Goal: Transaction & Acquisition: Purchase product/service

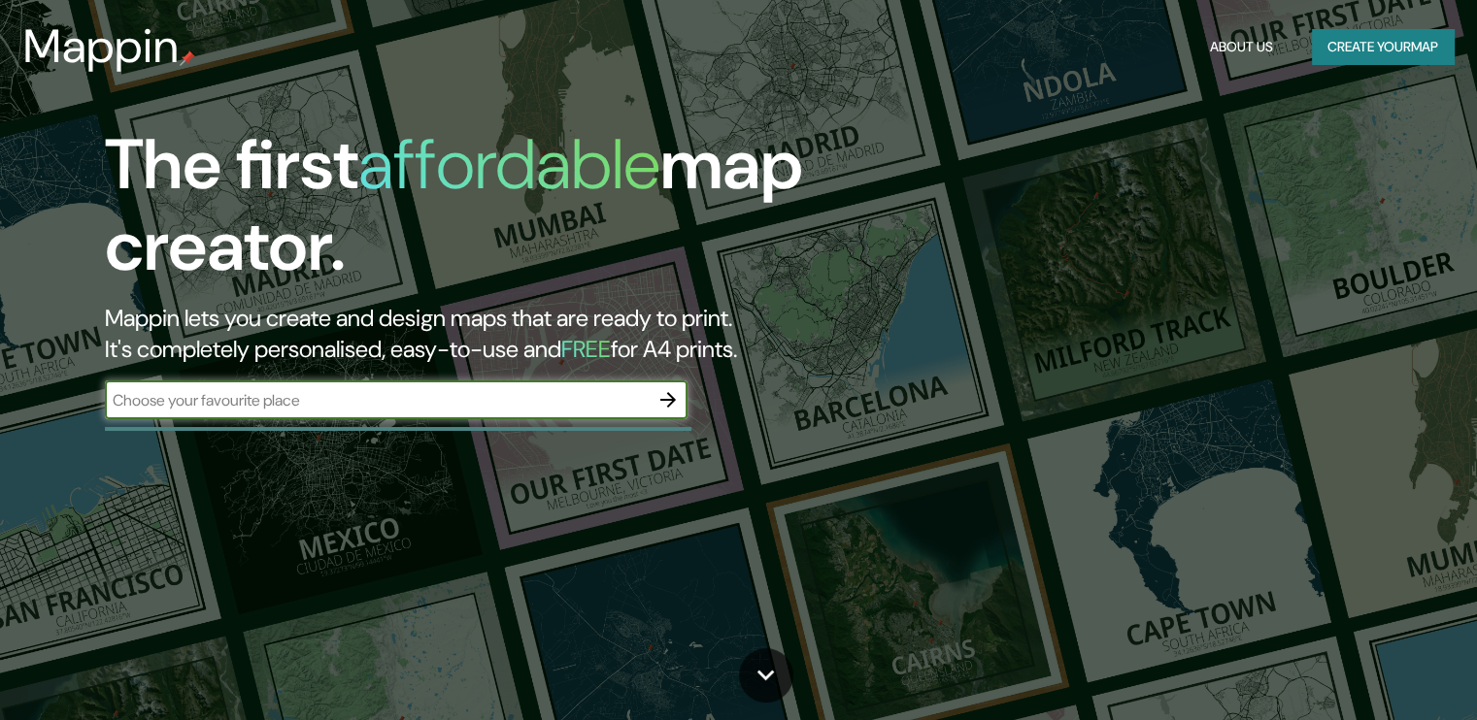
click at [670, 403] on icon "button" at bounding box center [668, 400] width 16 height 16
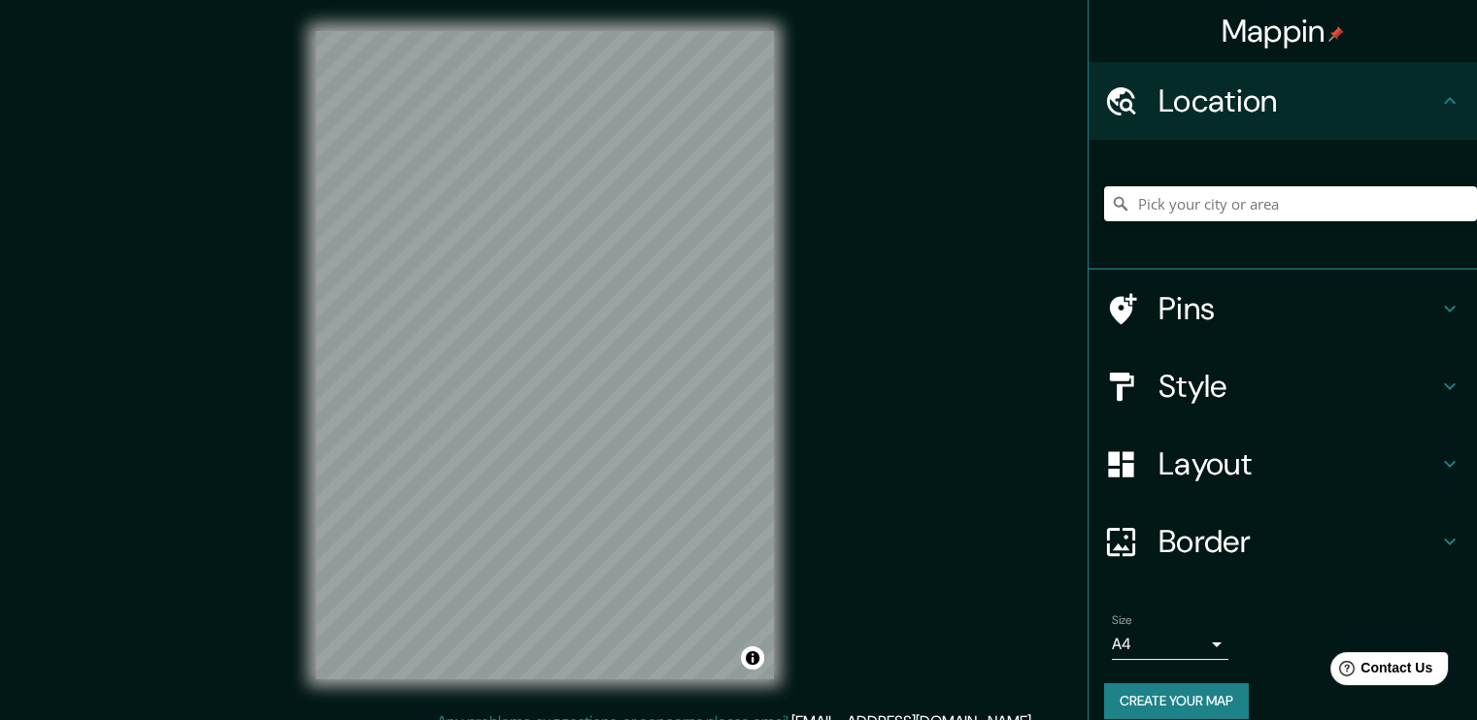
click at [1381, 379] on h4 "Style" at bounding box center [1298, 386] width 280 height 39
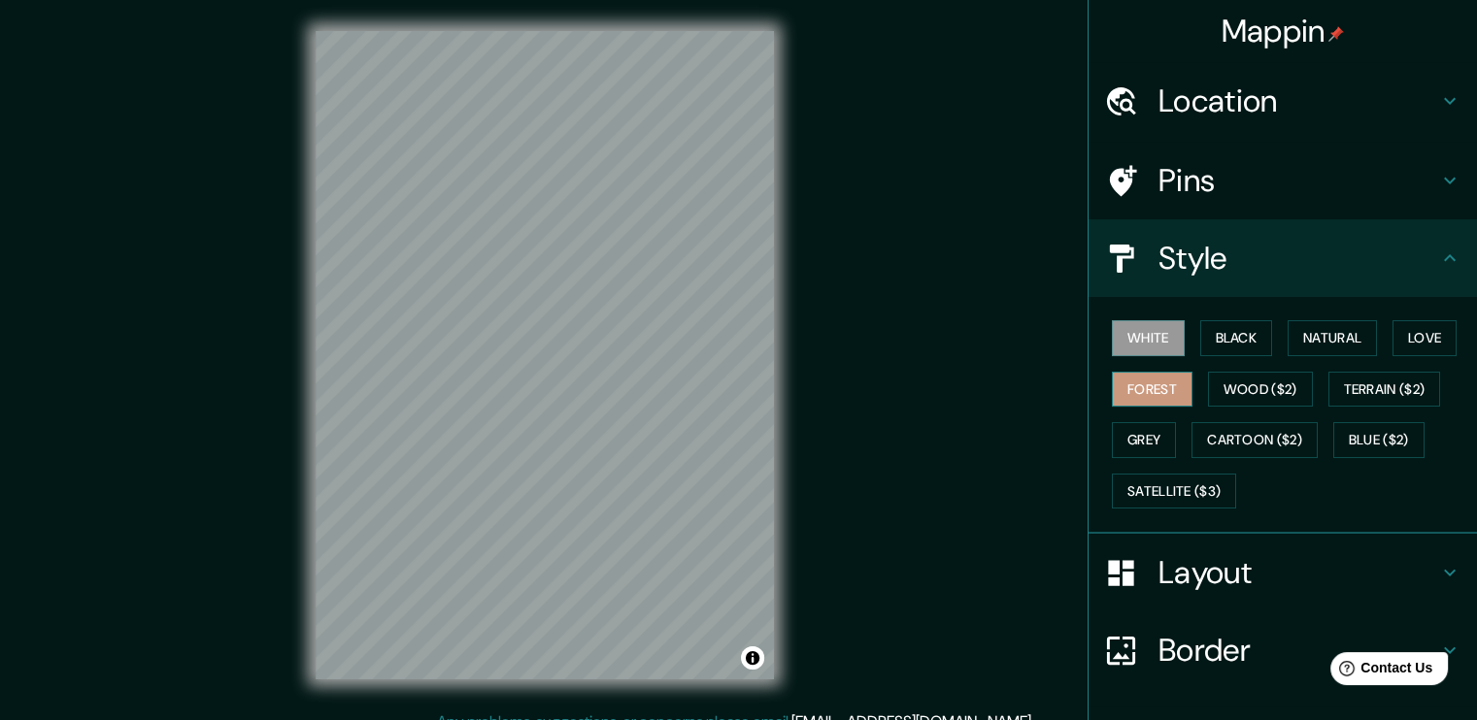
click at [1132, 382] on button "Forest" at bounding box center [1152, 390] width 81 height 36
click at [1251, 342] on button "Black" at bounding box center [1236, 338] width 73 height 36
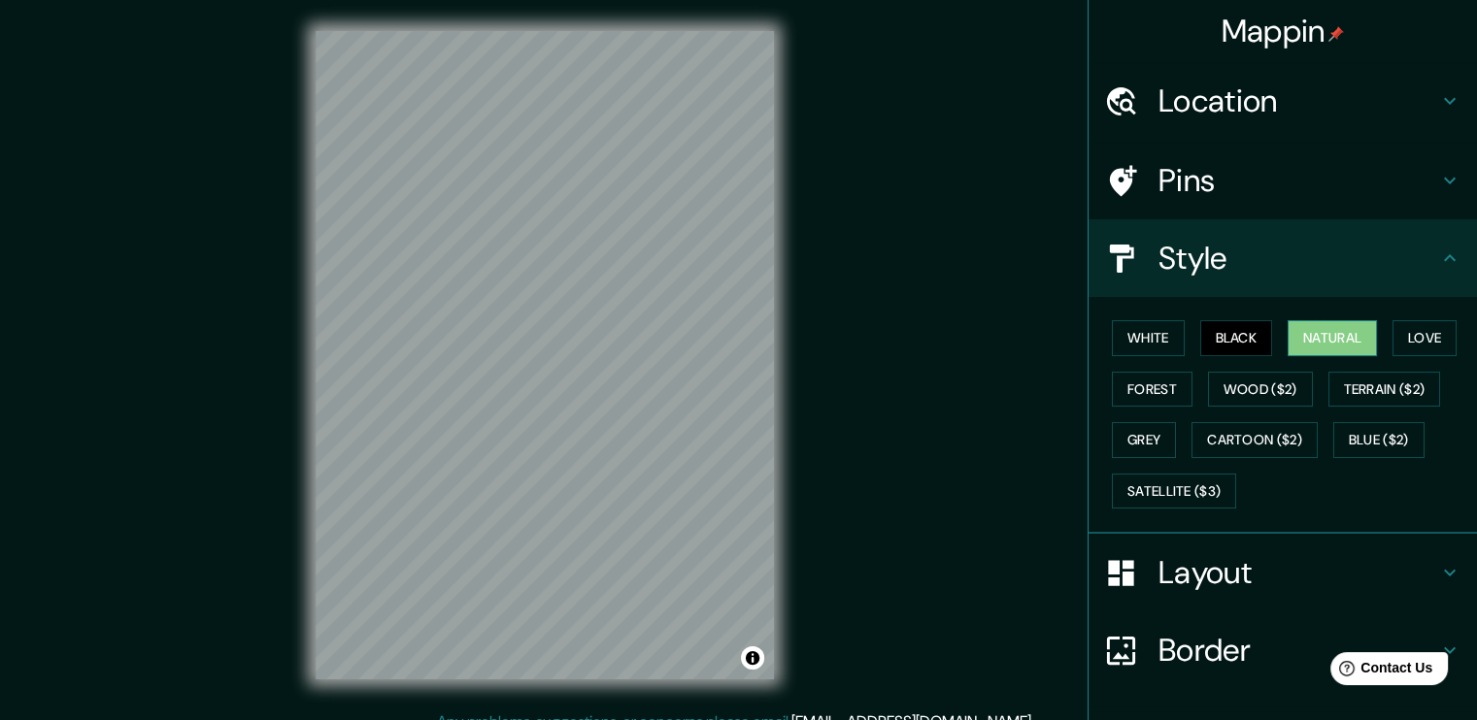
click at [1308, 341] on button "Natural" at bounding box center [1331, 338] width 89 height 36
click at [1149, 335] on button "White" at bounding box center [1148, 338] width 73 height 36
click at [1305, 335] on button "Natural" at bounding box center [1331, 338] width 89 height 36
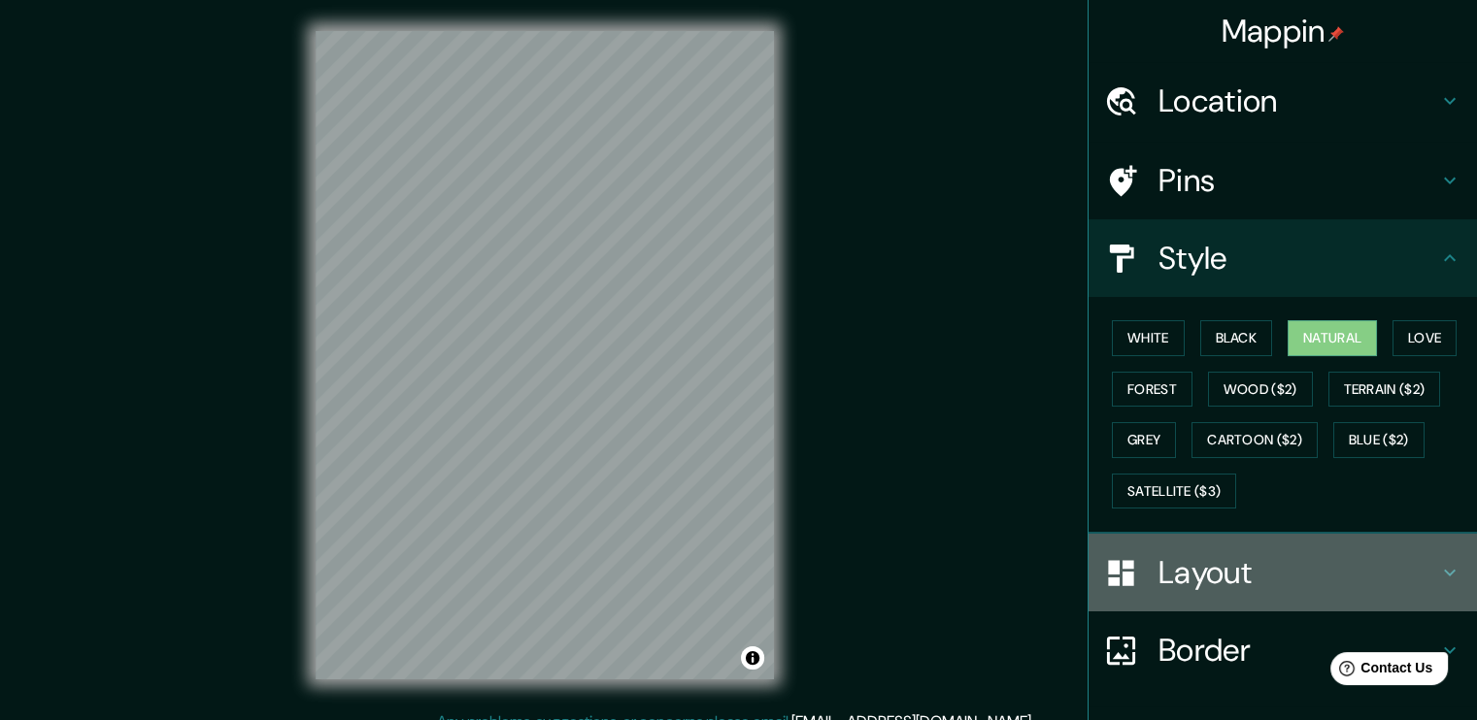
click at [1301, 558] on h4 "Layout" at bounding box center [1298, 572] width 280 height 39
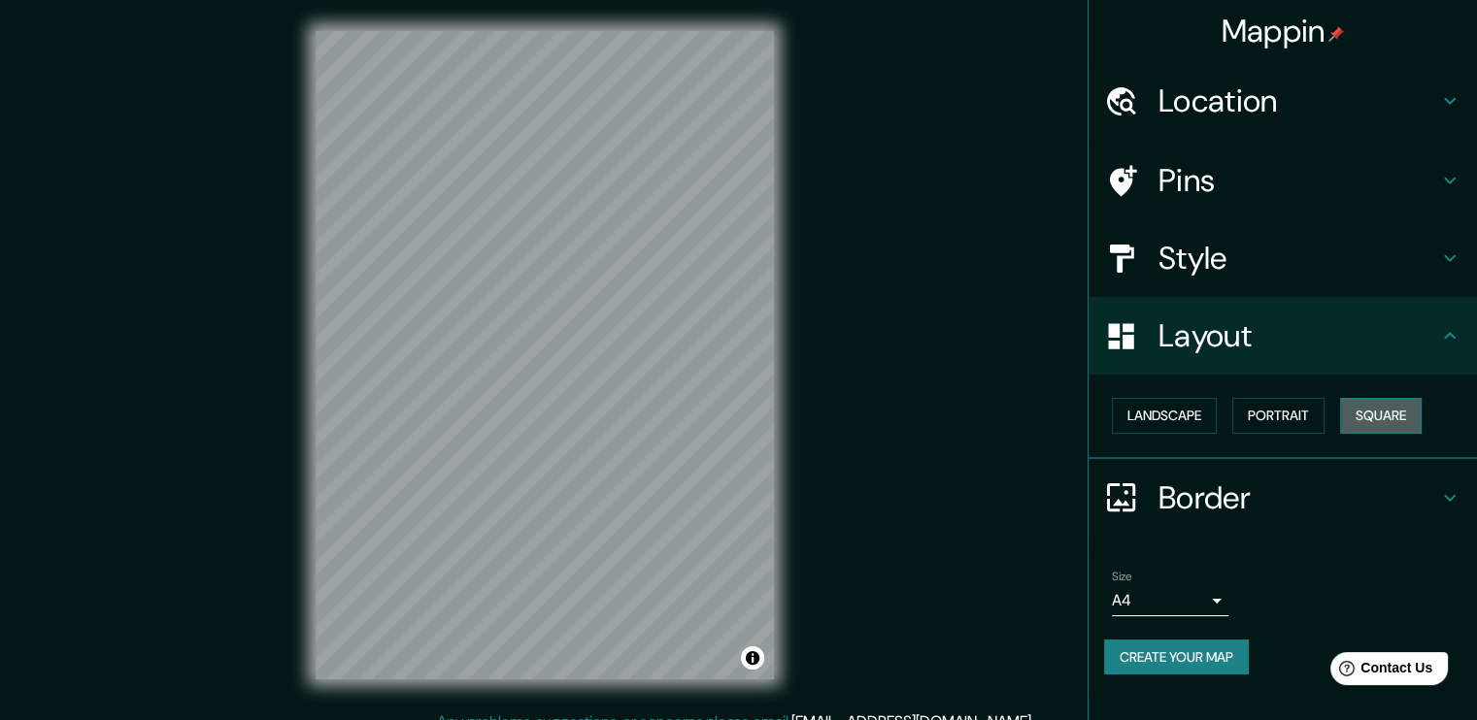
click at [1390, 415] on button "Square" at bounding box center [1381, 416] width 82 height 36
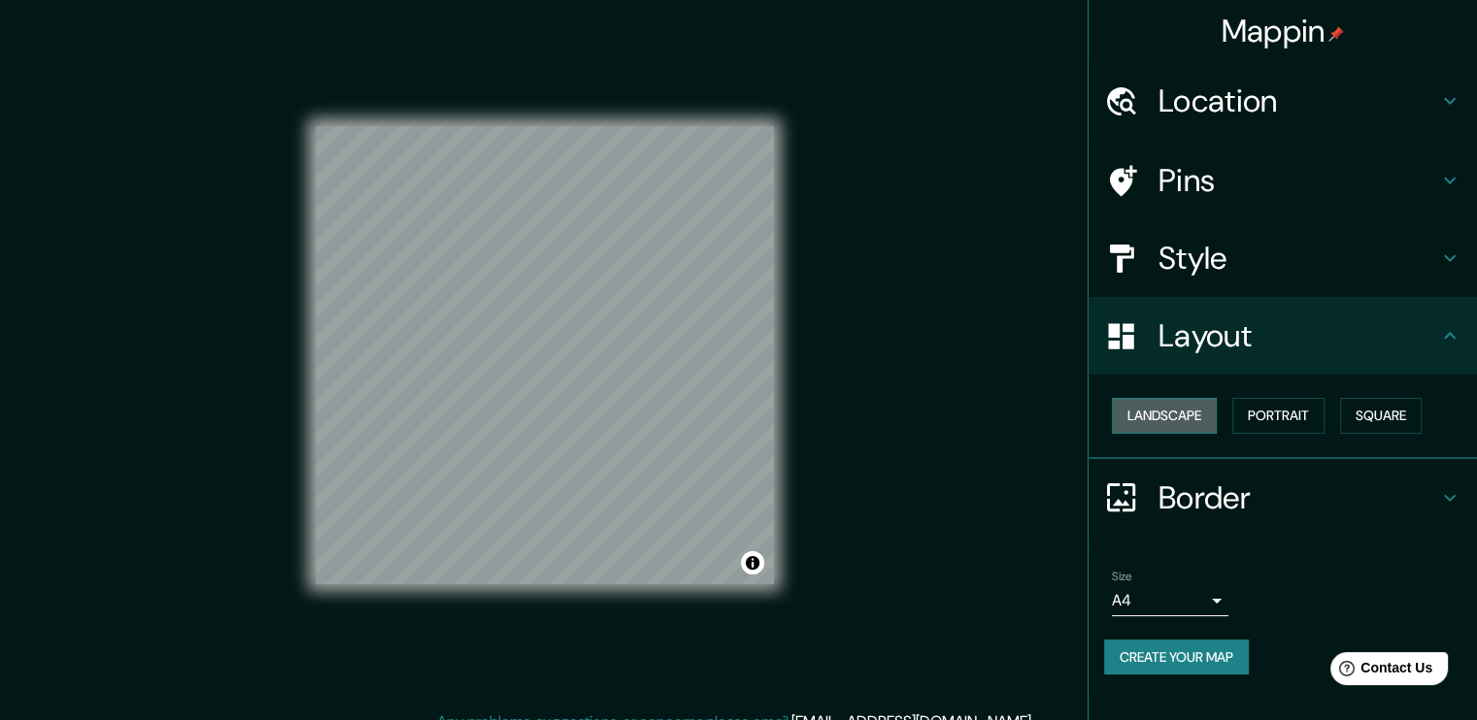
click at [1177, 404] on button "Landscape" at bounding box center [1164, 416] width 105 height 36
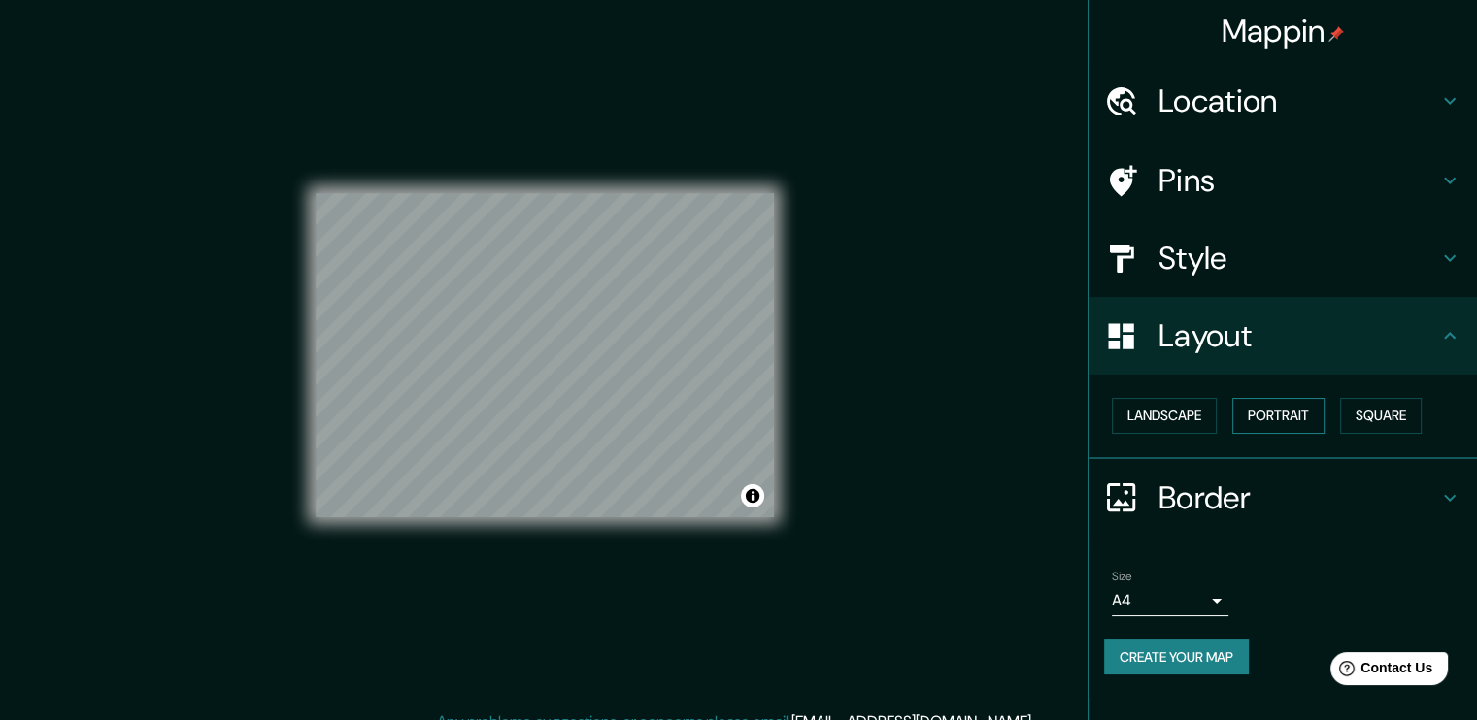
click at [1270, 414] on button "Portrait" at bounding box center [1278, 416] width 92 height 36
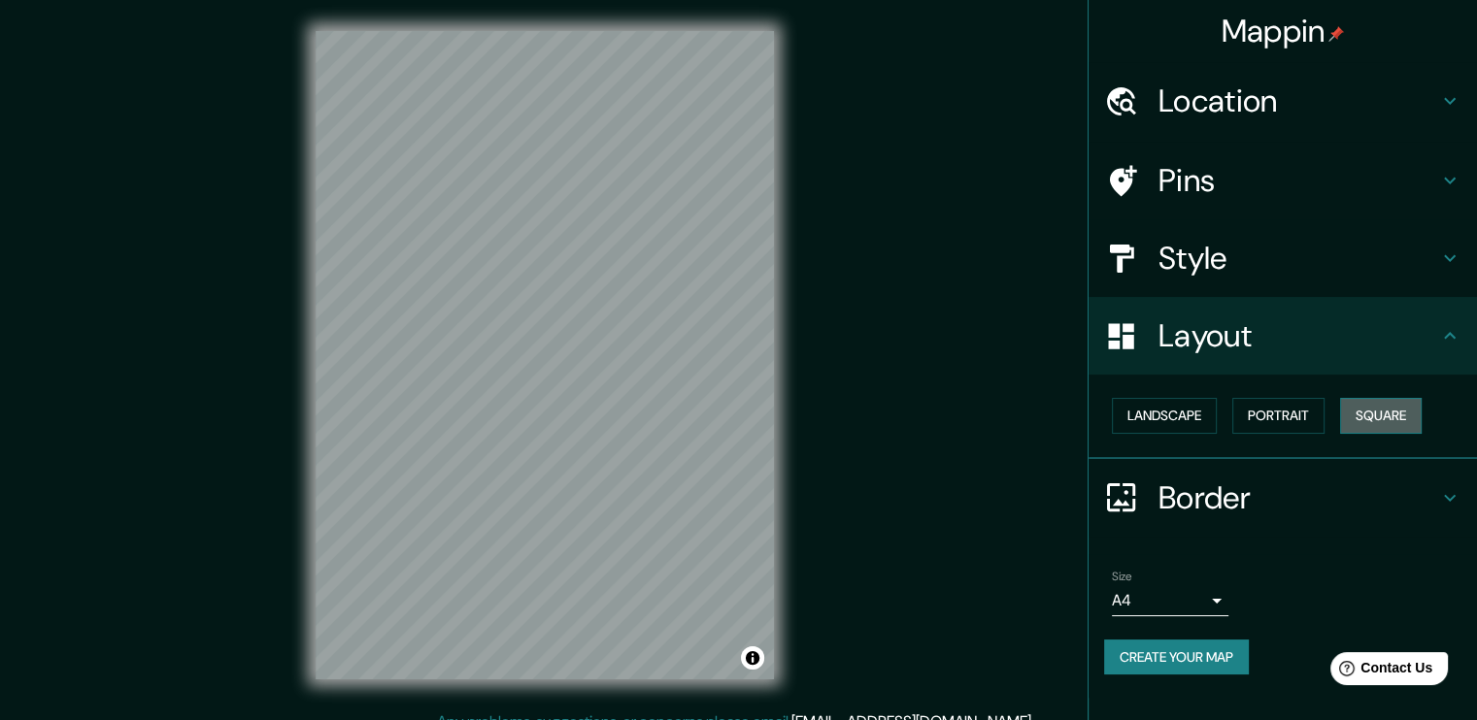
click at [1364, 416] on button "Square" at bounding box center [1381, 416] width 82 height 36
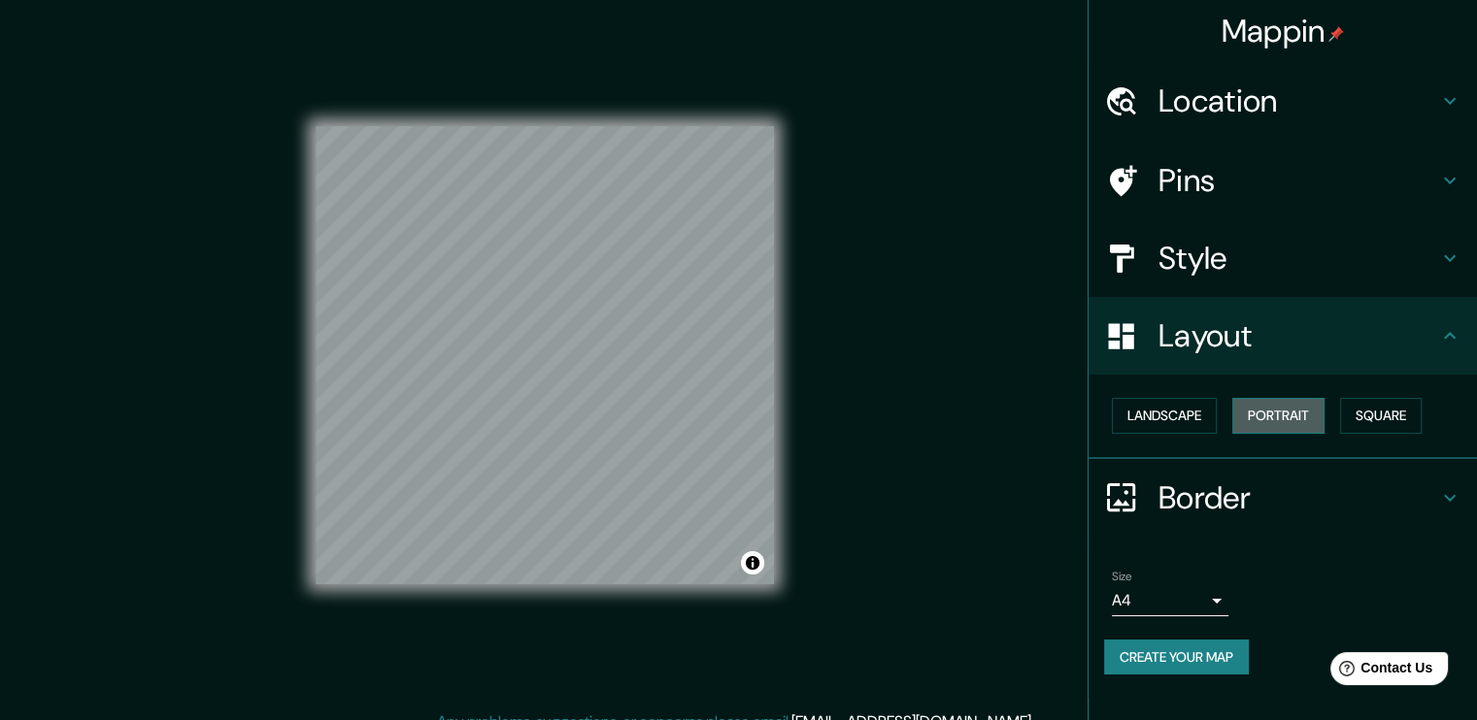
click at [1322, 415] on button "Portrait" at bounding box center [1278, 416] width 92 height 36
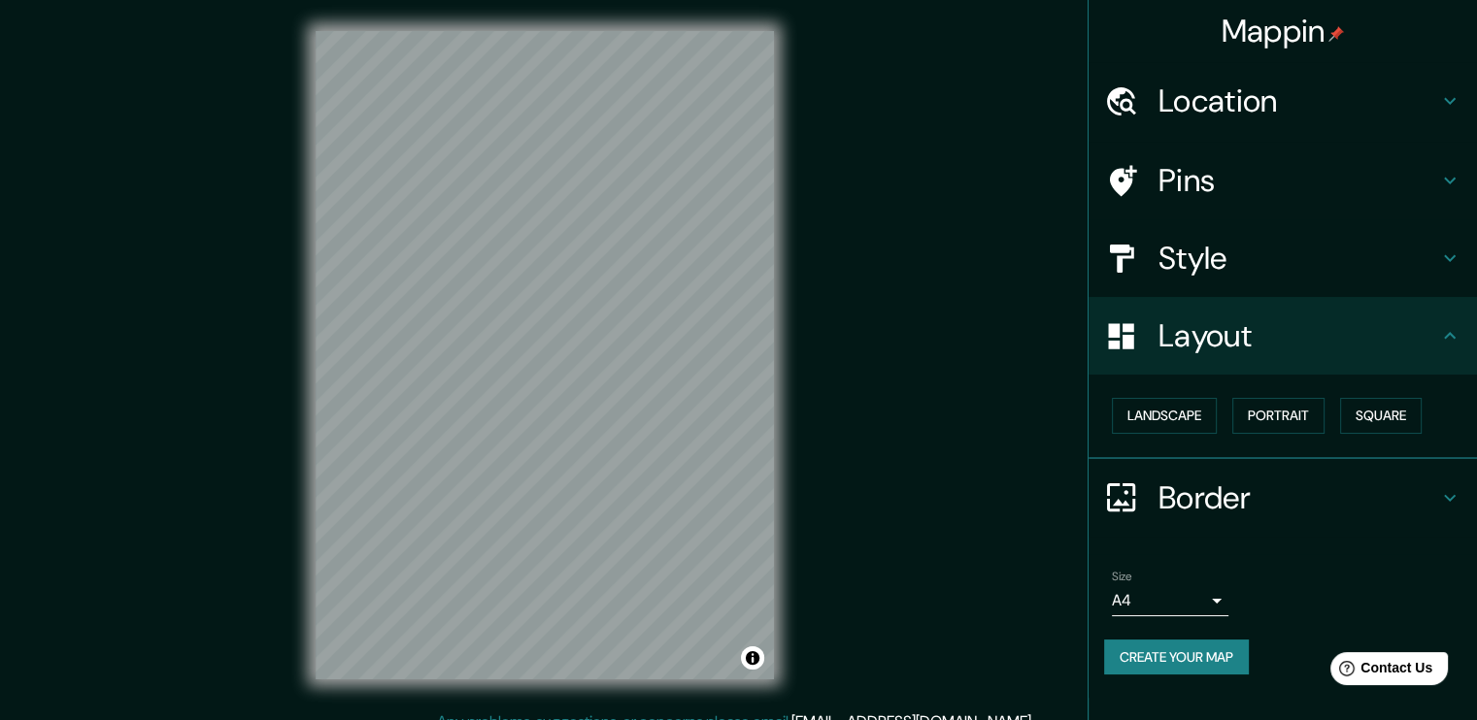
click at [1459, 481] on div "Border" at bounding box center [1282, 498] width 388 height 78
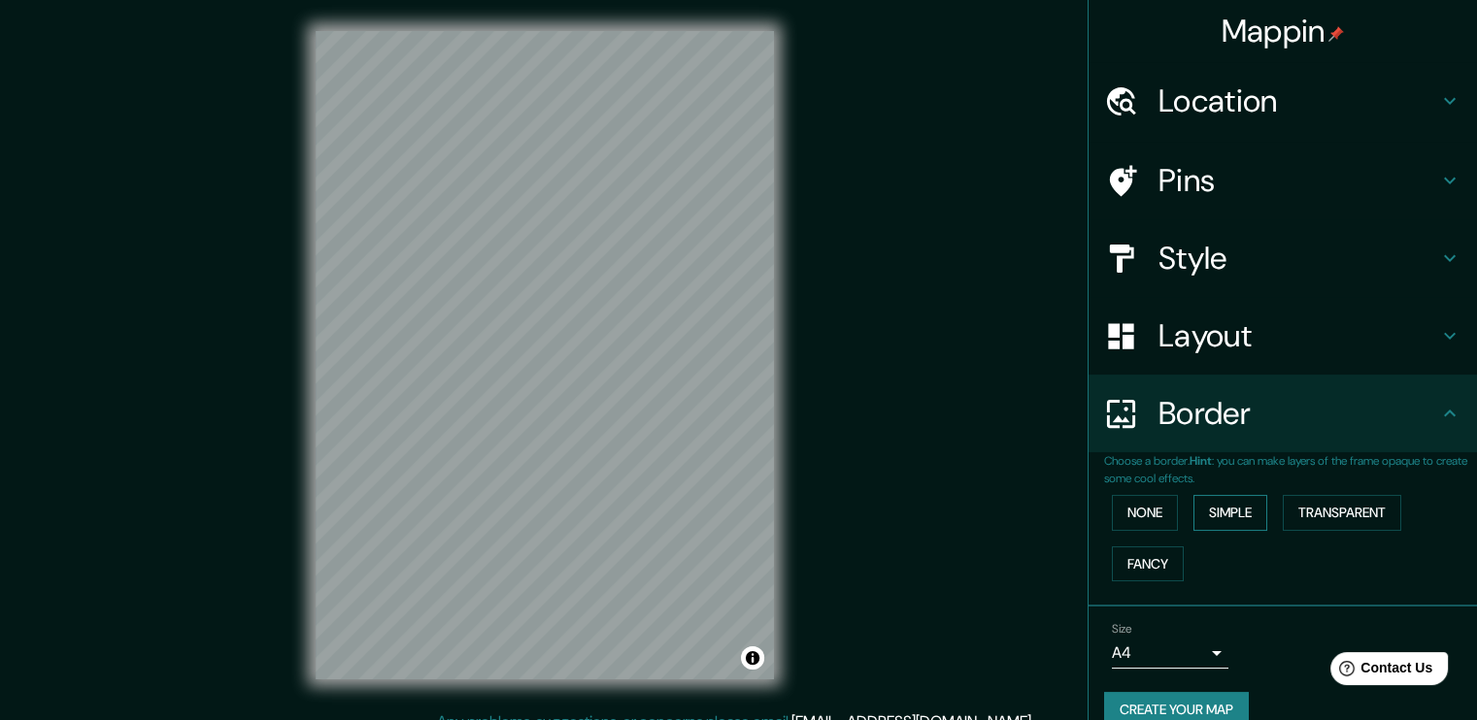
click at [1216, 510] on button "Simple" at bounding box center [1230, 513] width 74 height 36
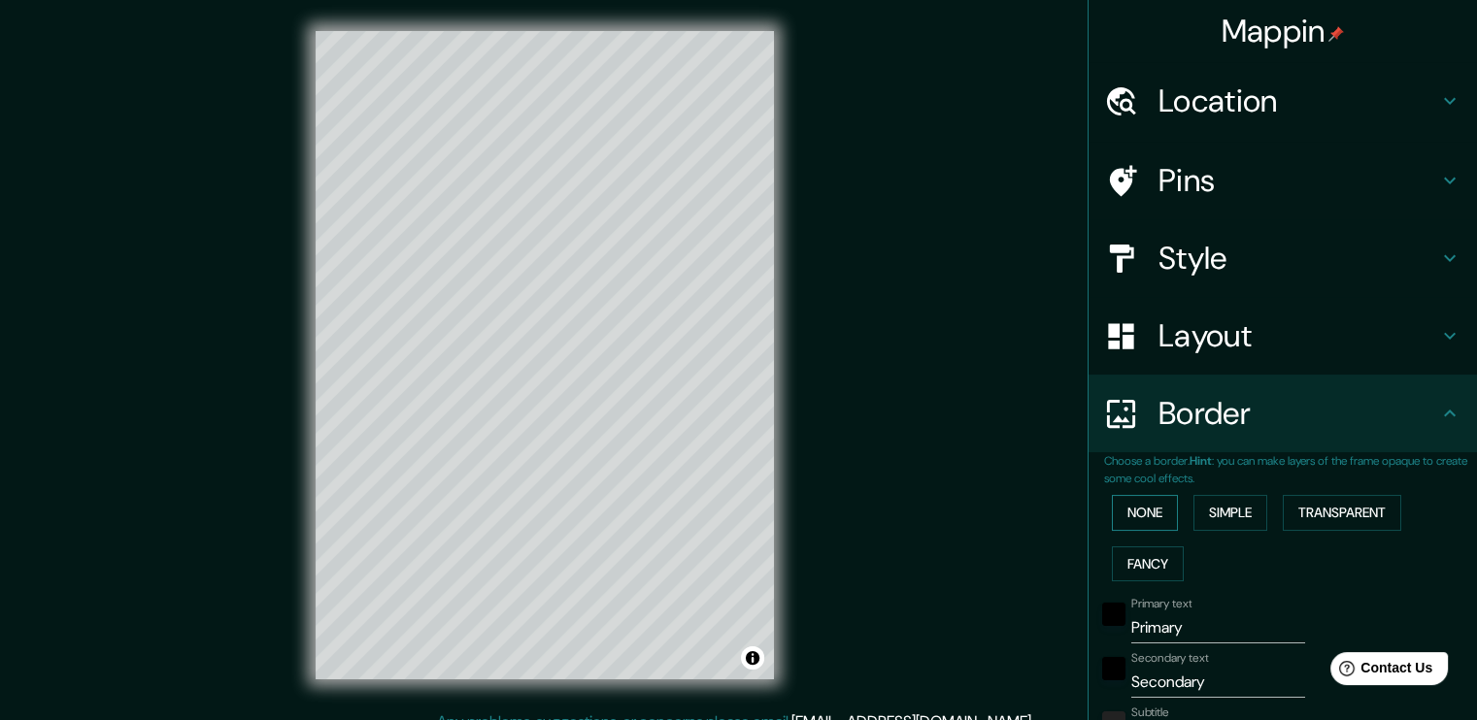
click at [1126, 511] on button "None" at bounding box center [1145, 513] width 66 height 36
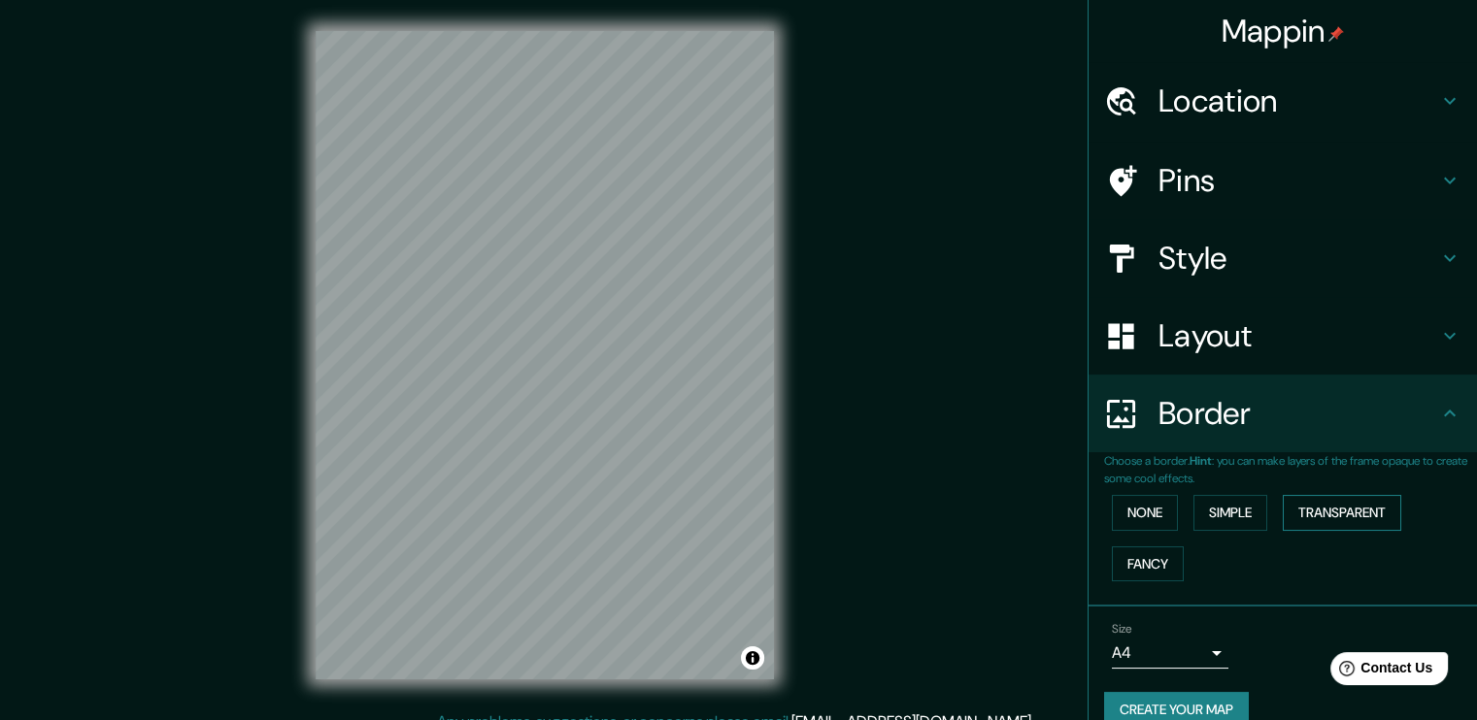
click at [1318, 519] on button "Transparent" at bounding box center [1341, 513] width 118 height 36
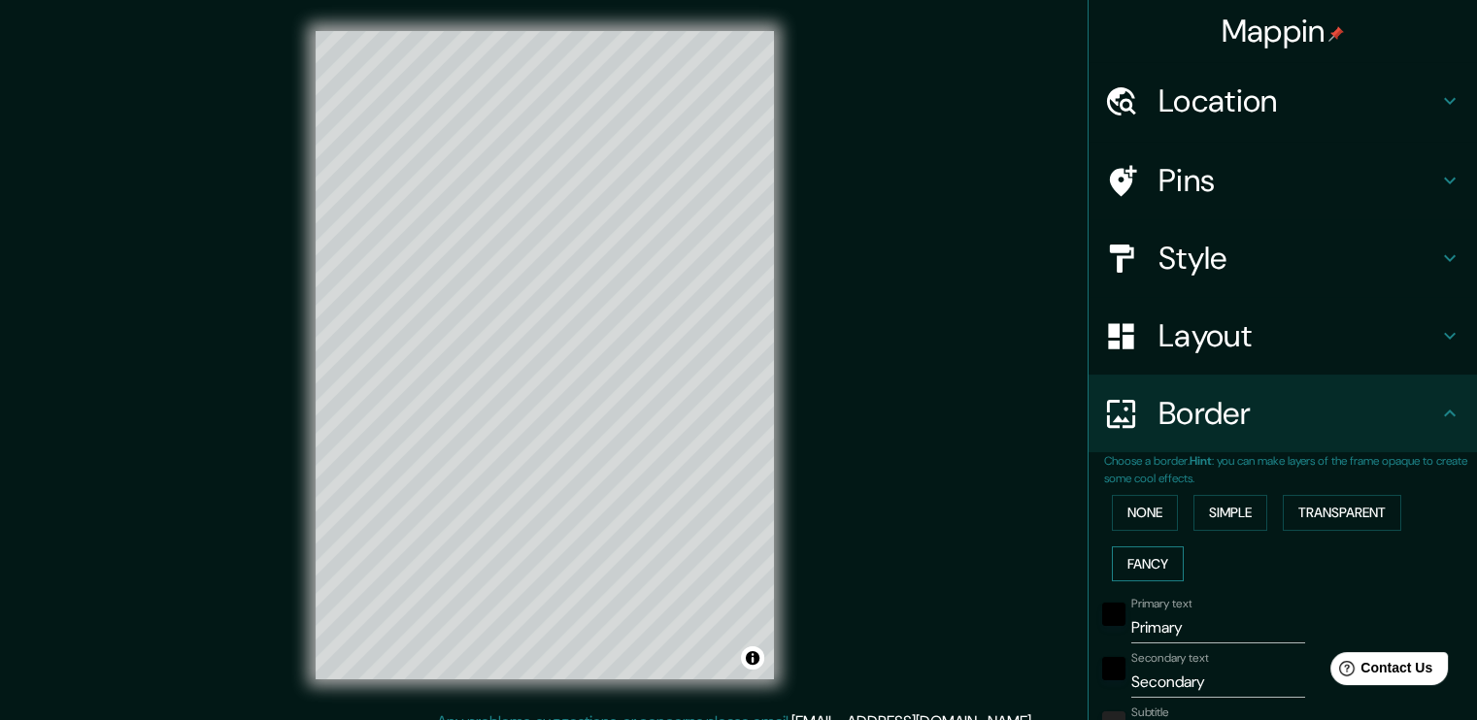
click at [1142, 550] on button "Fancy" at bounding box center [1148, 565] width 72 height 36
click at [1142, 517] on button "None" at bounding box center [1145, 513] width 66 height 36
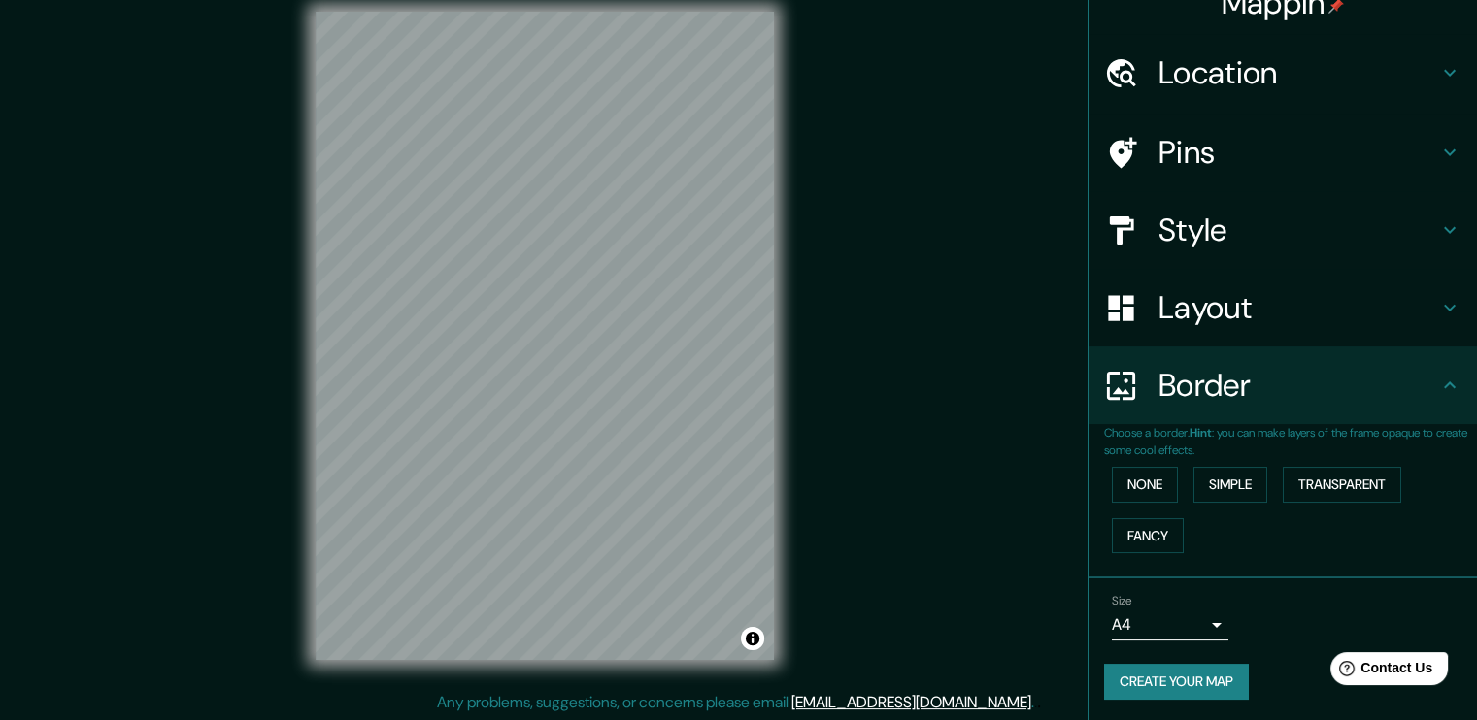
scroll to position [20, 0]
click at [1438, 374] on icon at bounding box center [1449, 385] width 23 height 23
click at [1349, 232] on h4 "Style" at bounding box center [1298, 230] width 280 height 39
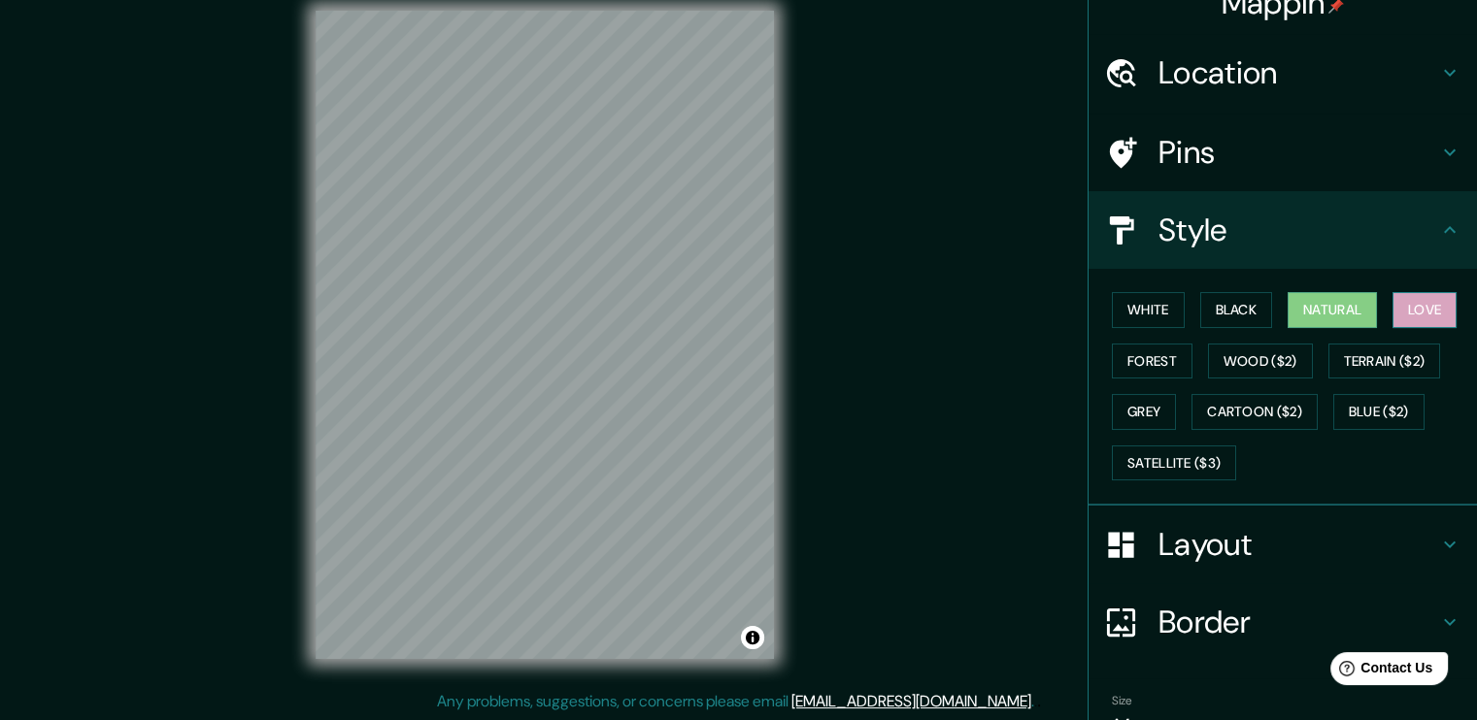
click at [1402, 315] on button "Love" at bounding box center [1424, 310] width 64 height 36
click at [1150, 360] on button "Forest" at bounding box center [1152, 362] width 81 height 36
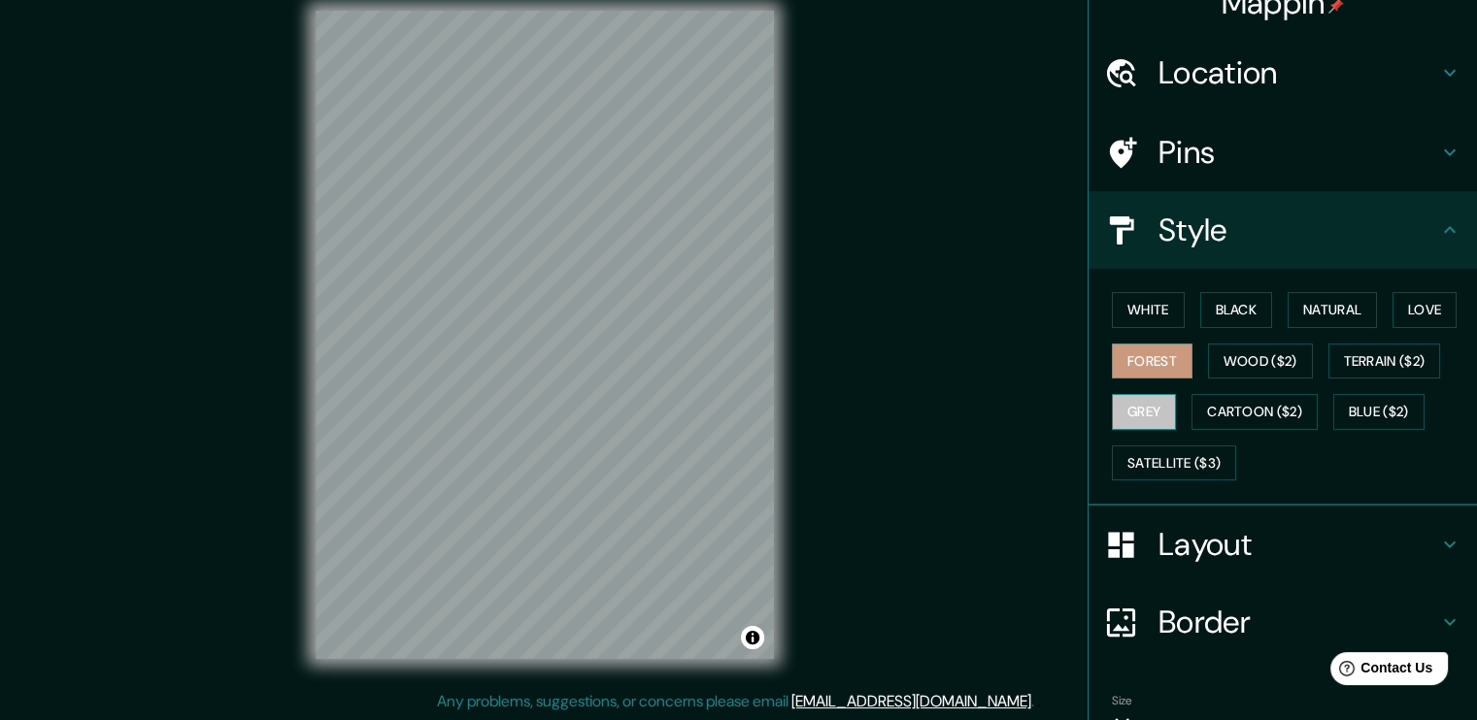
click at [1124, 411] on button "Grey" at bounding box center [1144, 412] width 64 height 36
click at [1345, 407] on button "Blue ($2)" at bounding box center [1378, 412] width 91 height 36
click at [475, 355] on div at bounding box center [475, 352] width 16 height 16
click at [449, 437] on div at bounding box center [451, 436] width 16 height 16
